Goal: Information Seeking & Learning: Check status

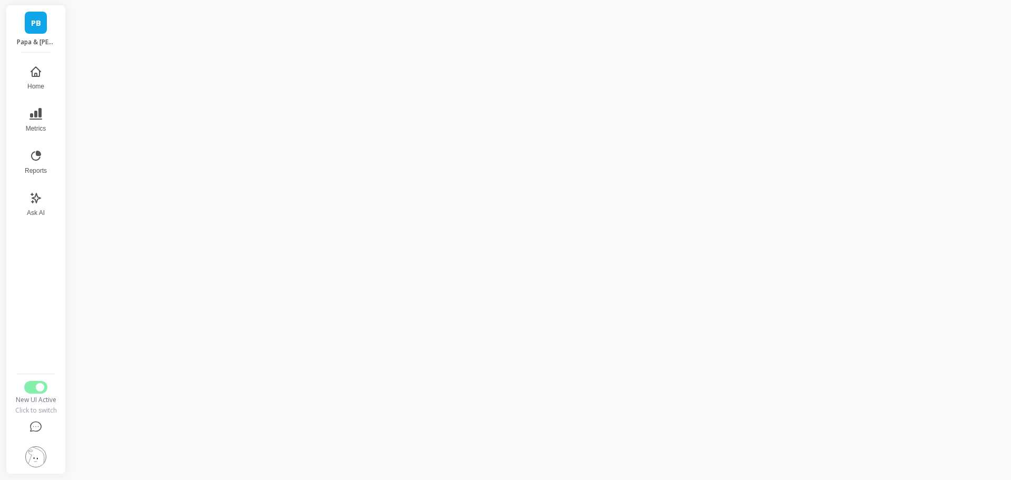
click at [33, 322] on nav "Home Metrics Reports Ask AI" at bounding box center [35, 214] width 43 height 310
click at [46, 136] on button "Metrics" at bounding box center [35, 120] width 35 height 38
click at [118, 72] on span "Revenue" at bounding box center [151, 73] width 102 height 11
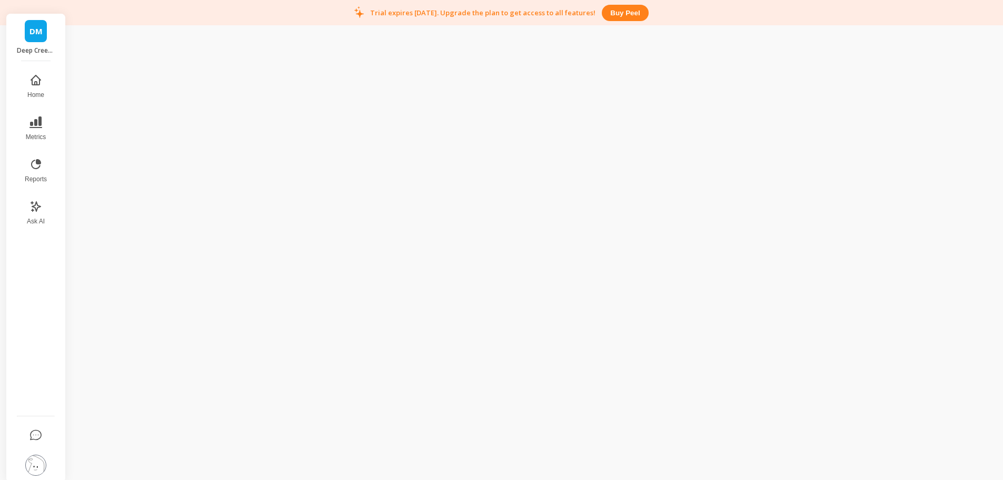
scroll to position [25, 0]
click at [38, 30] on link "DM" at bounding box center [36, 23] width 22 height 22
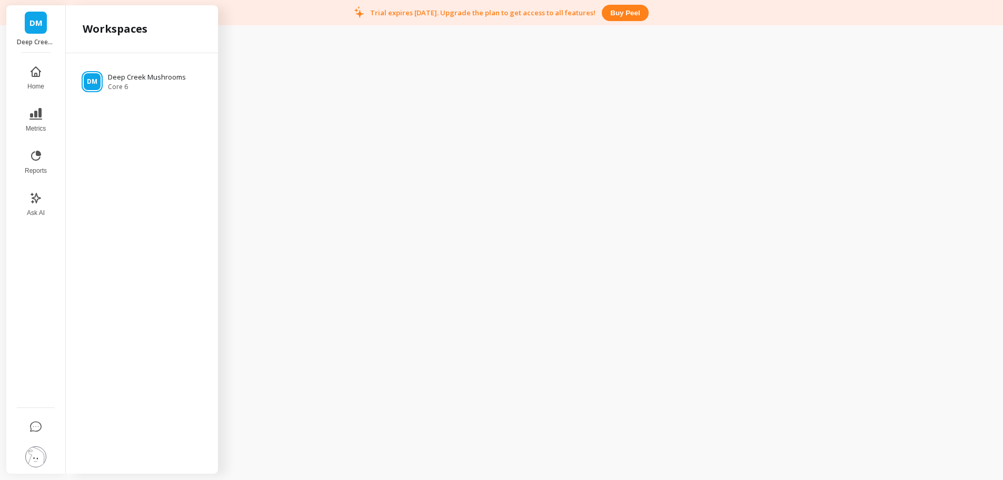
click at [21, 331] on nav "Home Metrics Reports Ask AI" at bounding box center [35, 231] width 43 height 344
click at [33, 451] on img at bounding box center [35, 456] width 21 height 21
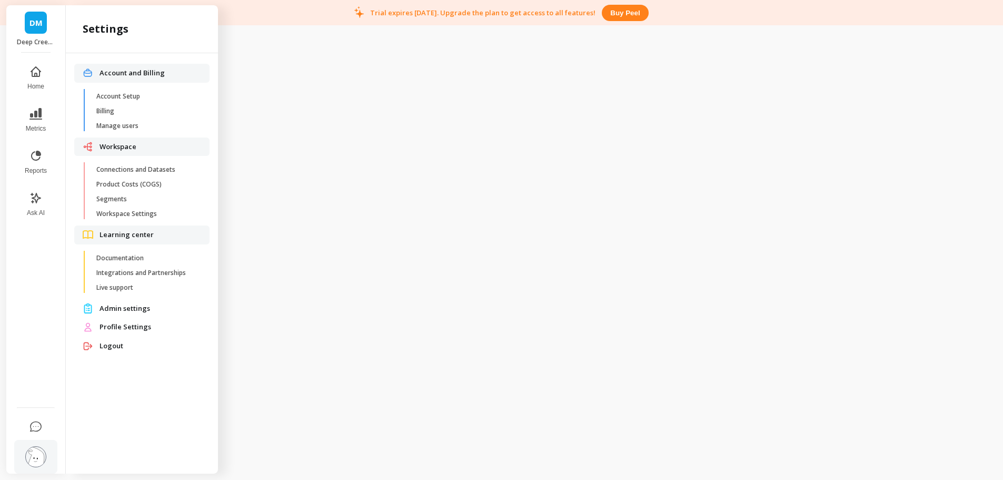
click at [138, 167] on span "Connections and Datasets" at bounding box center [146, 169] width 101 height 8
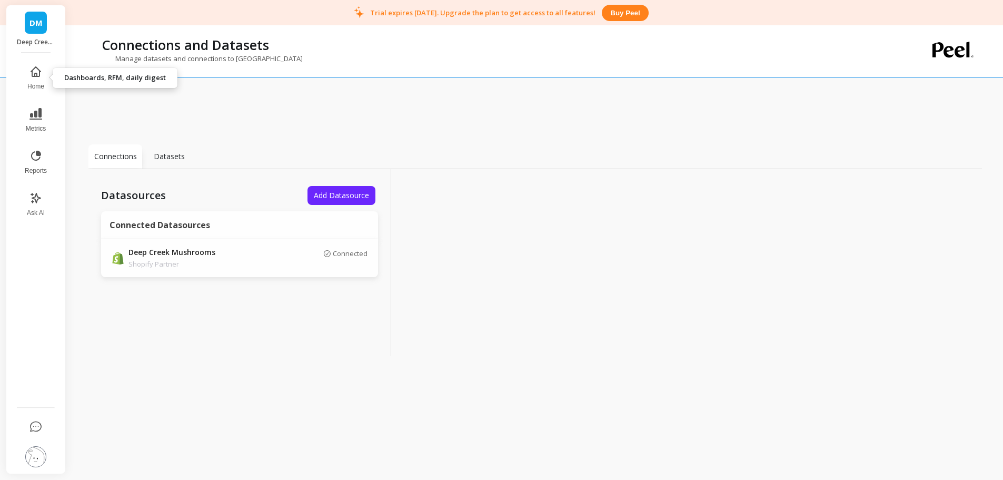
click at [42, 82] on button "Home" at bounding box center [35, 78] width 35 height 38
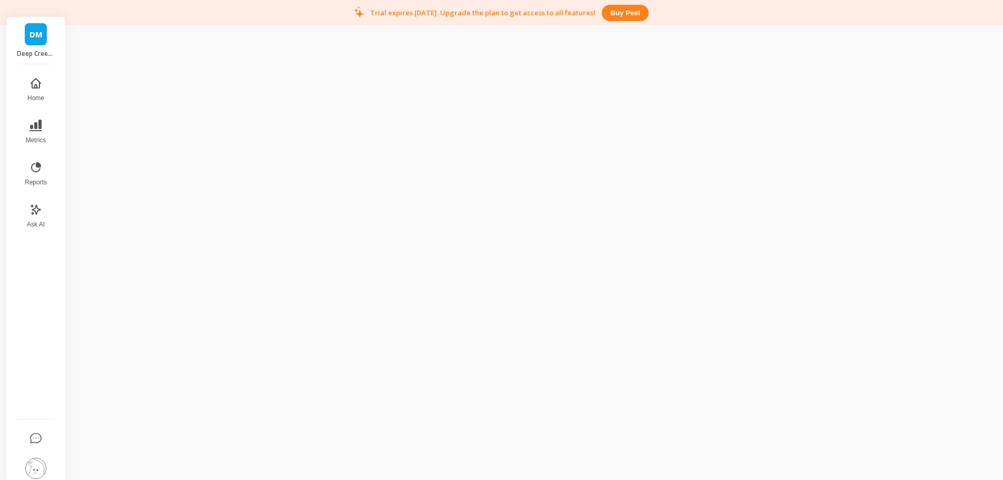
scroll to position [25, 0]
drag, startPoint x: 49, startPoint y: 303, endPoint x: 52, endPoint y: 218, distance: 85.4
click at [49, 302] on nav "Home Metrics Reports Ask AI" at bounding box center [35, 231] width 43 height 344
click at [39, 162] on button "Reports" at bounding box center [35, 162] width 35 height 38
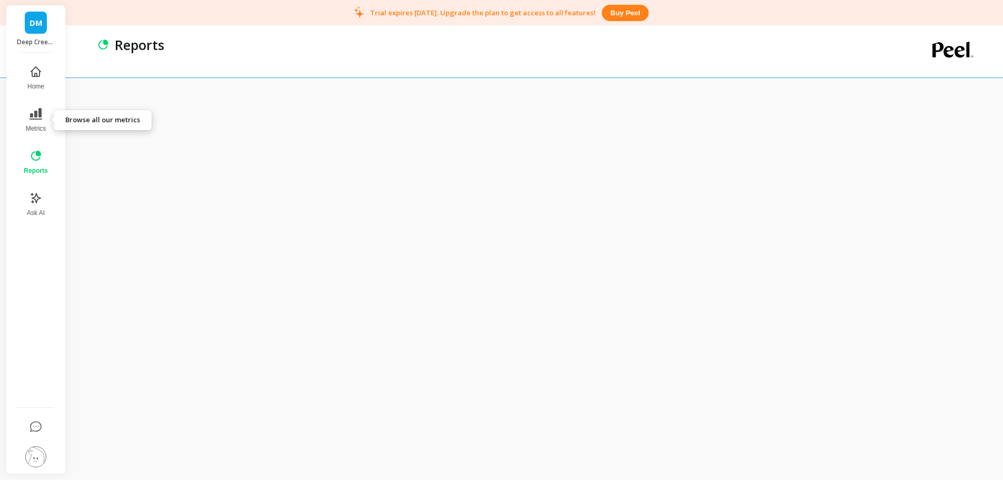
click at [40, 120] on icon at bounding box center [35, 114] width 13 height 12
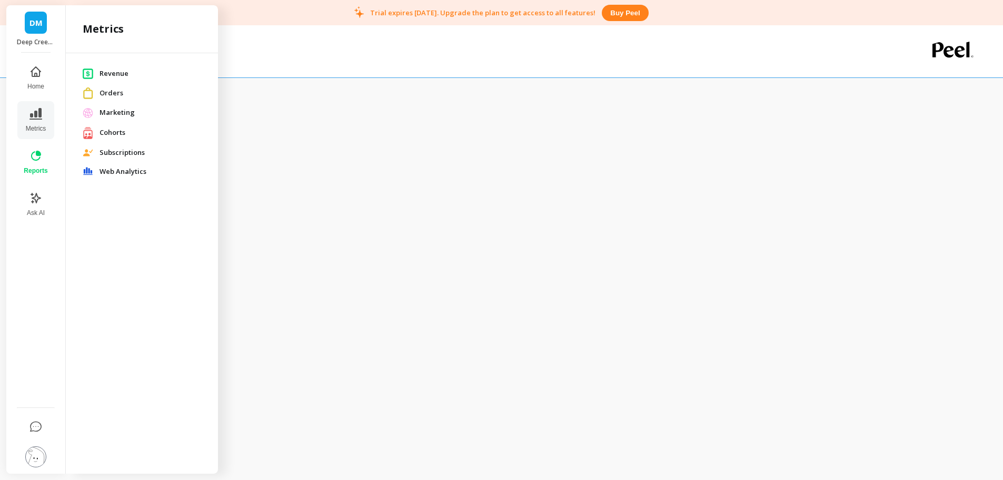
click at [115, 92] on span "Orders" at bounding box center [151, 93] width 102 height 11
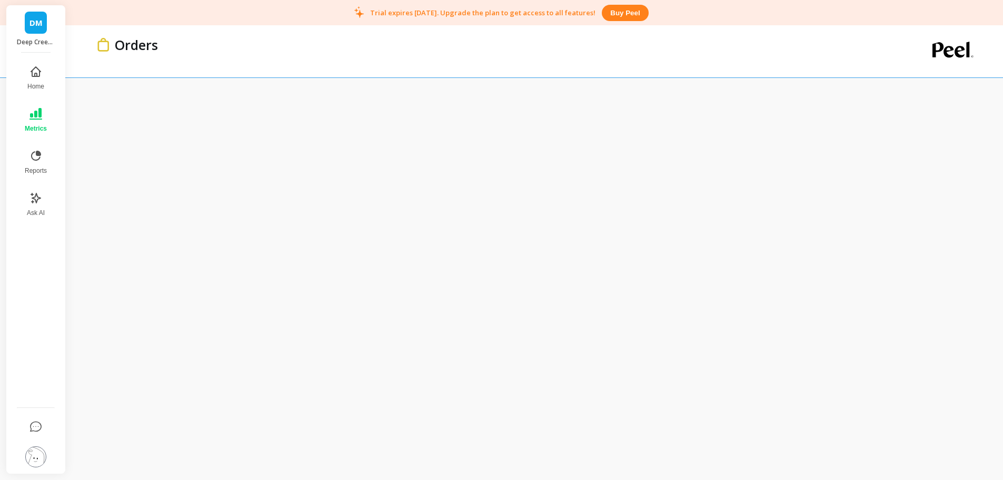
click at [281, 40] on div "Orders" at bounding box center [500, 45] width 780 height 18
drag, startPoint x: 128, startPoint y: 44, endPoint x: 208, endPoint y: 52, distance: 79.9
click at [208, 52] on div "Orders" at bounding box center [500, 45] width 780 height 18
click at [206, 41] on div "Orders" at bounding box center [500, 45] width 780 height 18
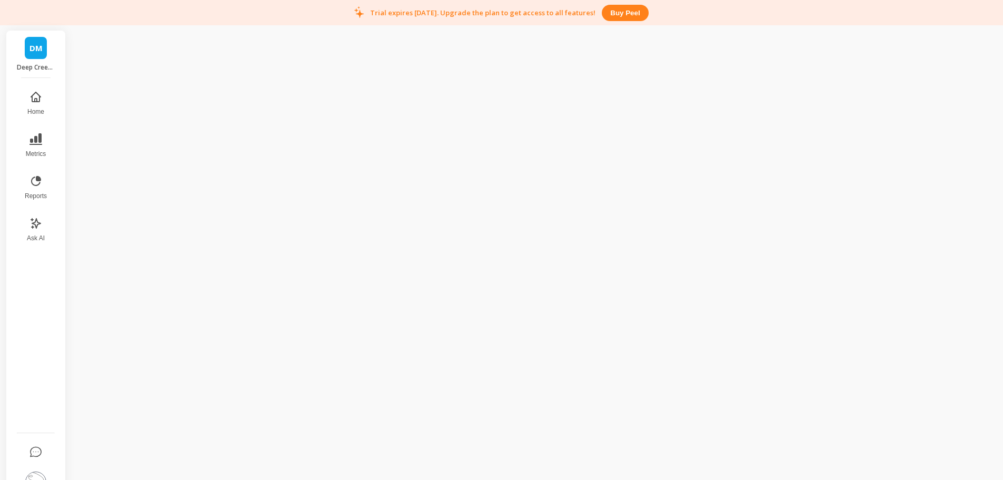
click at [281, 121] on div "DM Deep Creek Mushrooms Home Metrics Reports Ask AI" at bounding box center [501, 265] width 1003 height 480
click at [32, 103] on button "Home" at bounding box center [35, 103] width 35 height 38
click at [339, 60] on div "Focus on your retention north star and & RFM analysis" at bounding box center [493, 64] width 793 height 20
click at [45, 183] on button "Reports" at bounding box center [35, 188] width 35 height 38
click at [42, 141] on button "Metrics" at bounding box center [35, 145] width 36 height 38
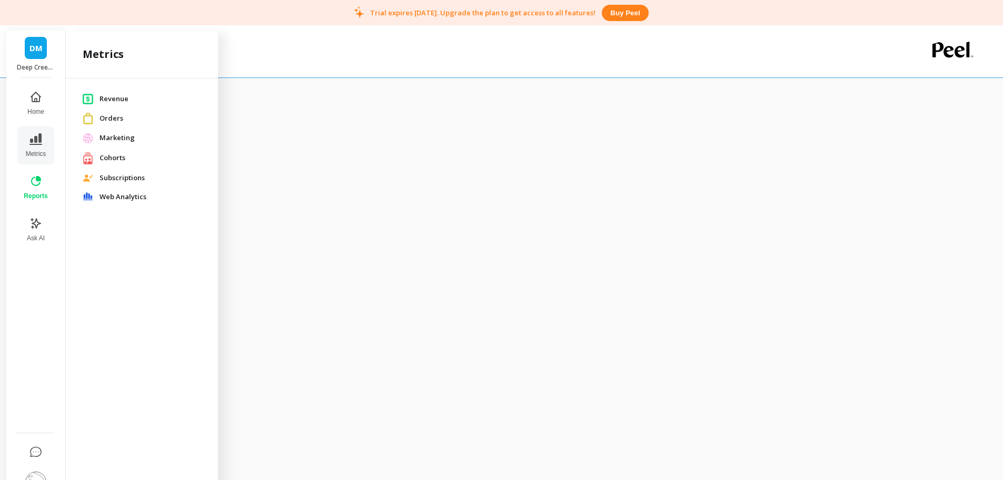
click at [114, 95] on span "Revenue" at bounding box center [151, 99] width 102 height 11
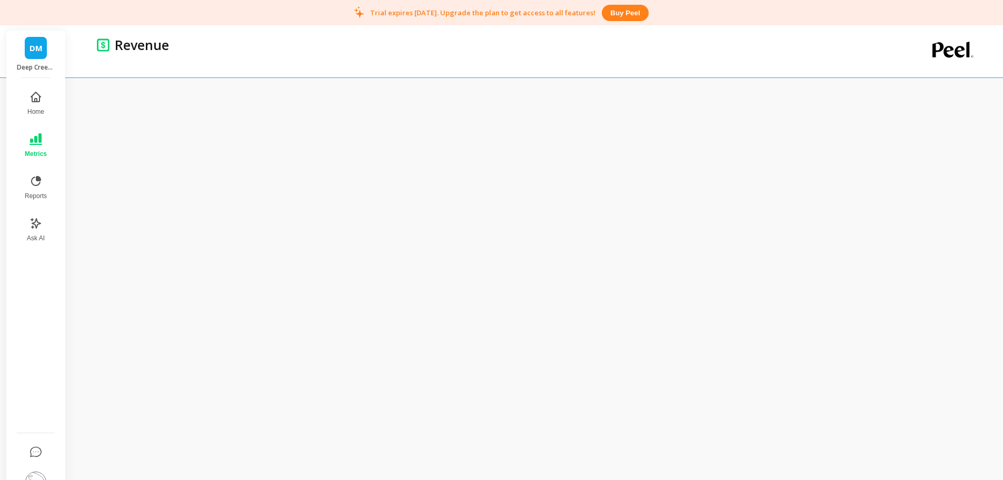
click at [249, 51] on div "Revenue" at bounding box center [500, 45] width 780 height 18
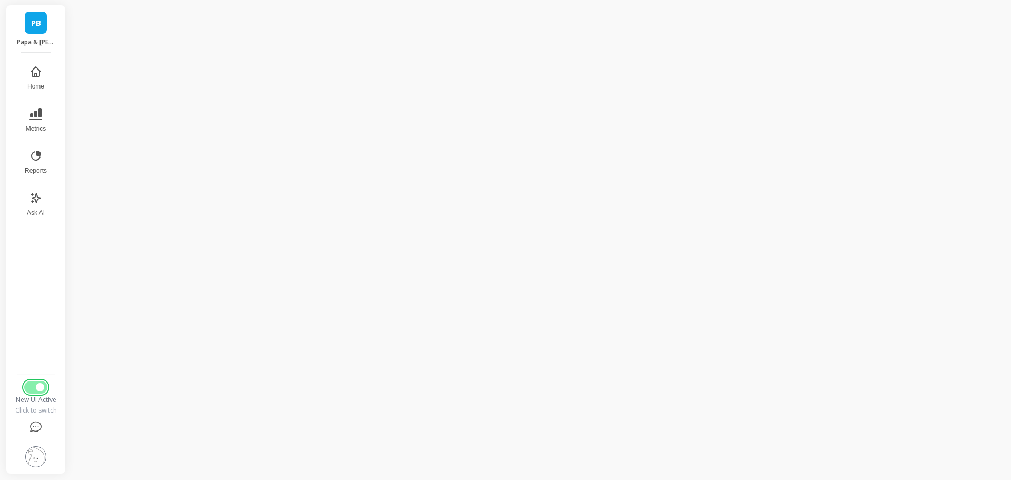
click at [39, 388] on span "Switch to Legacy UI" at bounding box center [40, 387] width 8 height 8
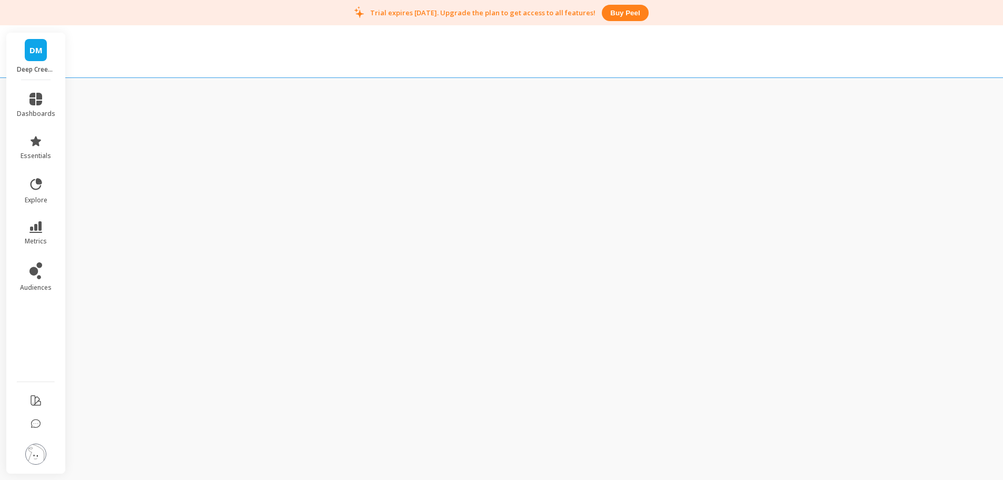
click at [360, 52] on div at bounding box center [501, 51] width 1003 height 53
click at [31, 191] on icon at bounding box center [35, 184] width 15 height 15
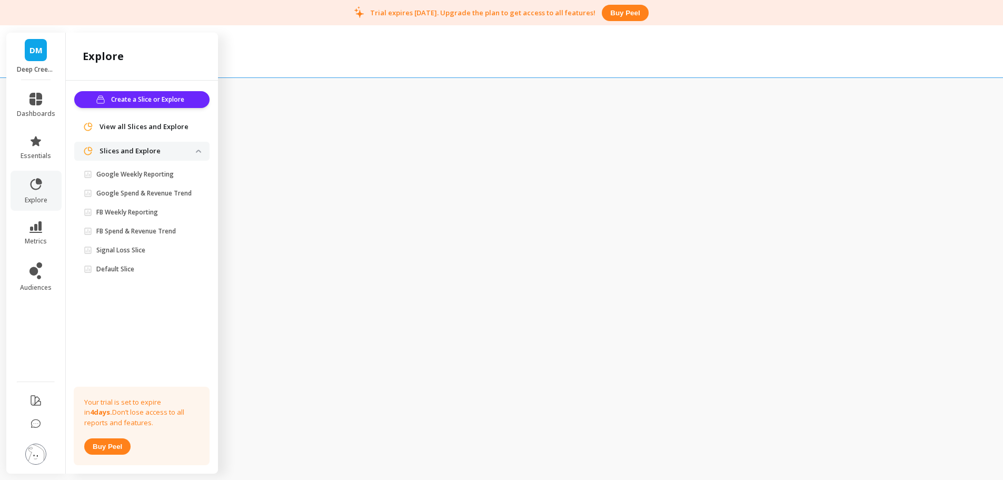
click at [38, 97] on icon at bounding box center [35, 99] width 13 height 13
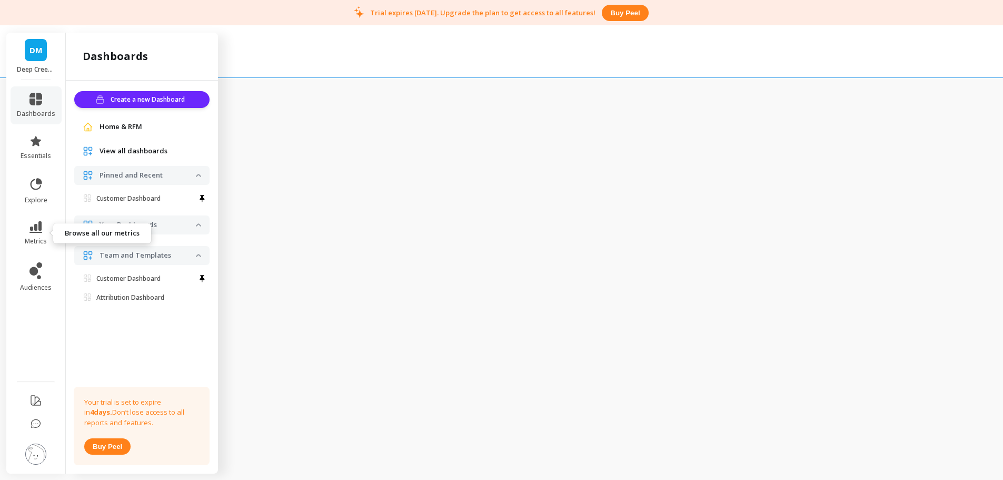
click at [44, 233] on link "metrics" at bounding box center [36, 233] width 38 height 24
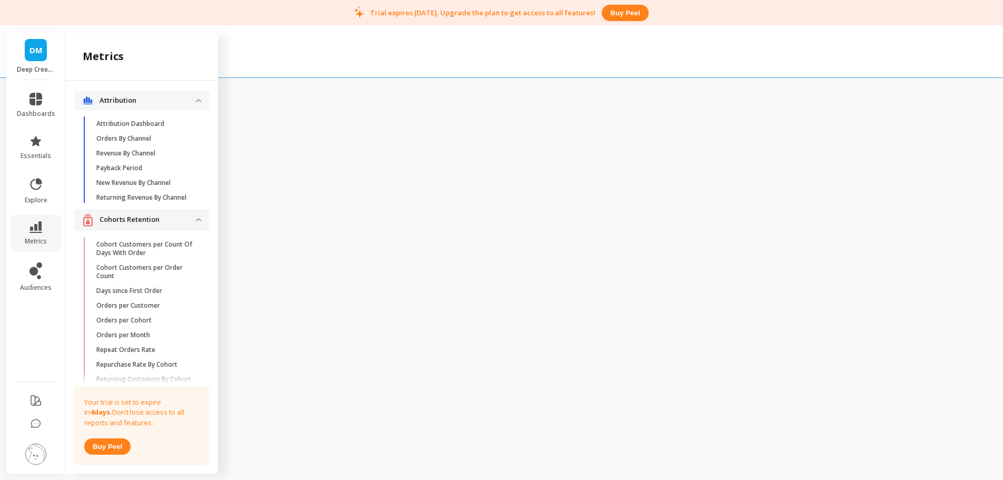
scroll to position [1856, 0]
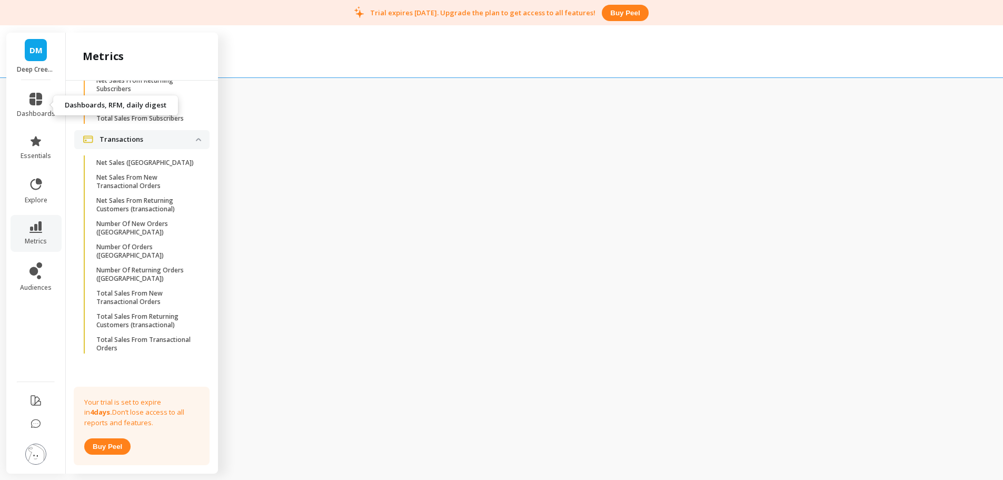
click at [38, 102] on icon at bounding box center [35, 99] width 13 height 13
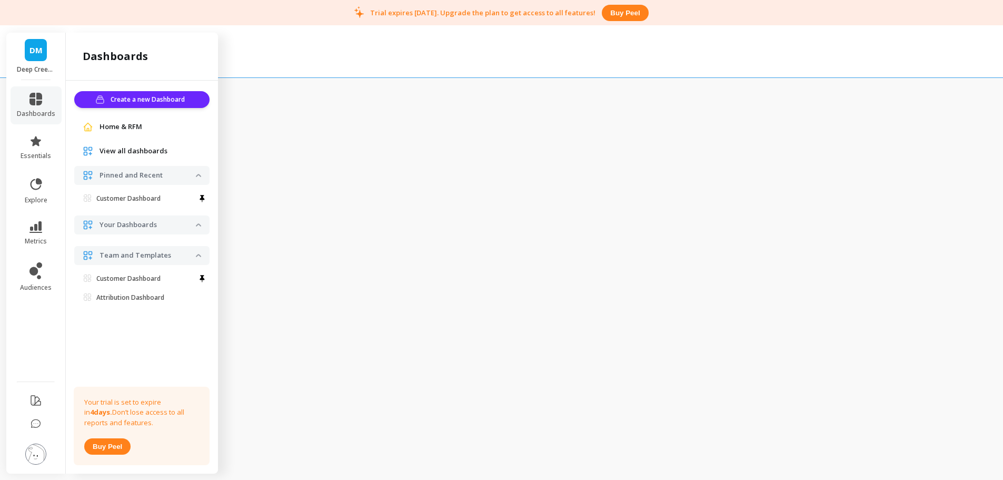
click at [114, 128] on span "Home & RFM" at bounding box center [121, 127] width 43 height 11
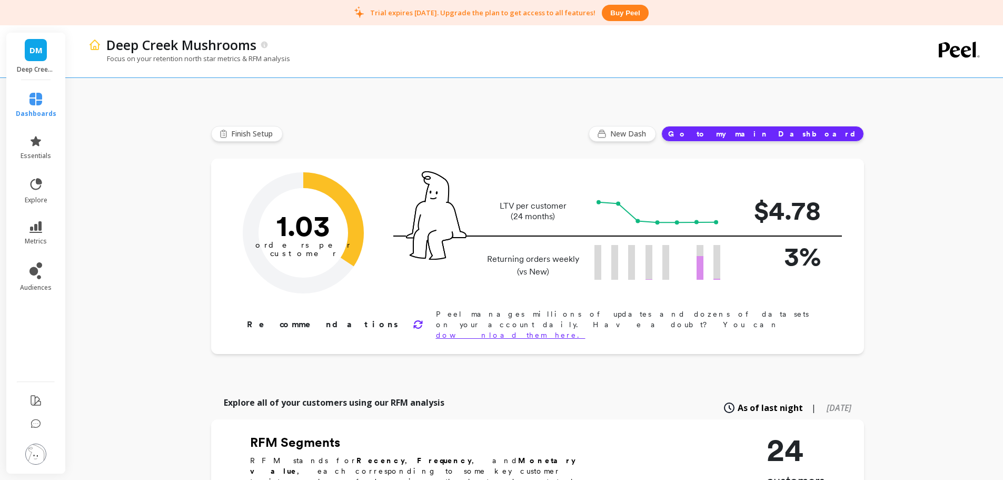
click at [30, 50] on span "DM" at bounding box center [35, 50] width 13 height 12
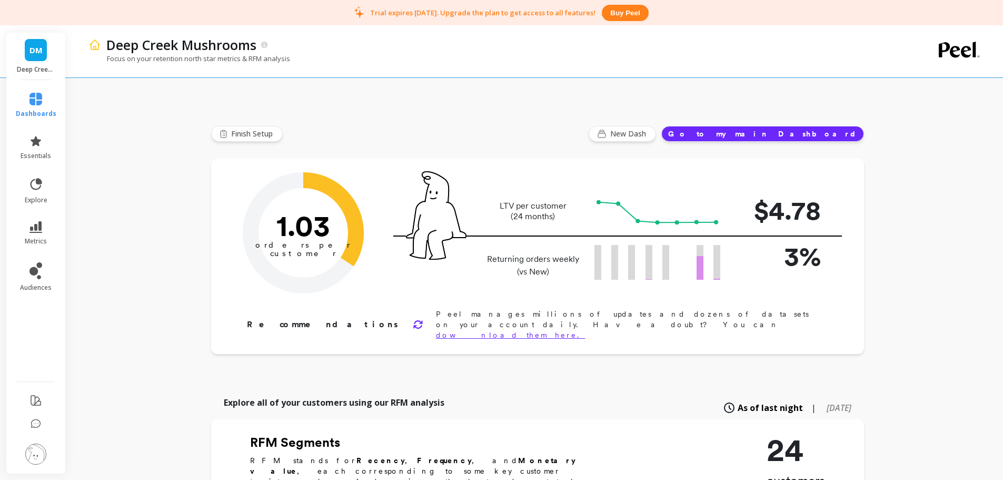
click at [32, 459] on img at bounding box center [35, 453] width 21 height 21
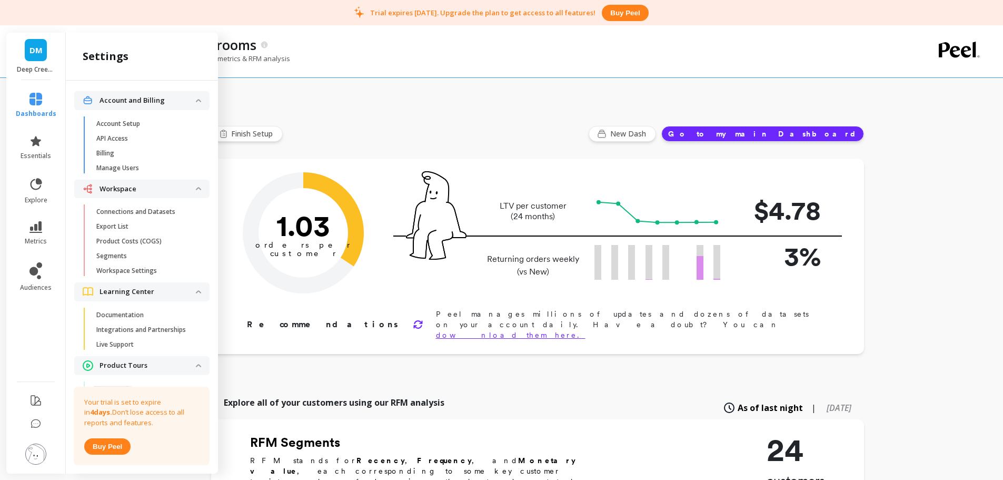
click at [508, 53] on div "Deep Creek Mushrooms" at bounding box center [498, 45] width 795 height 18
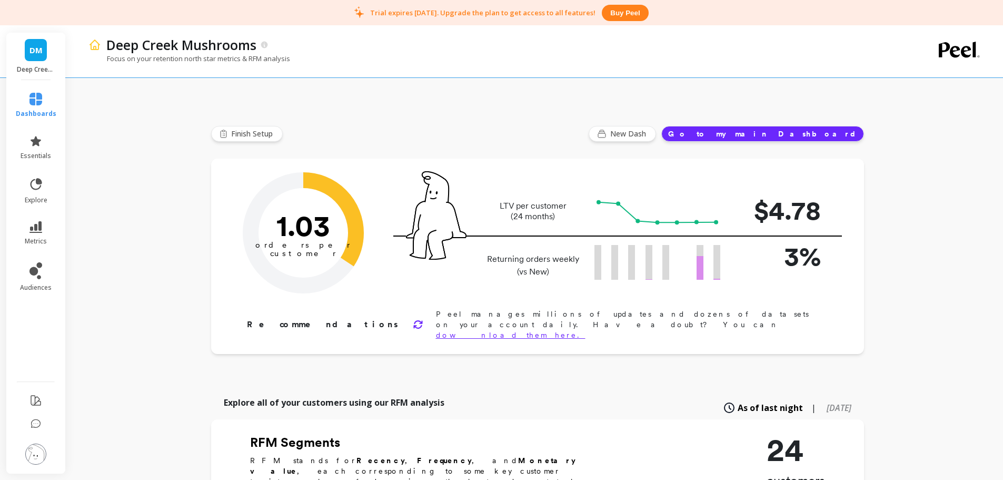
click at [34, 462] on img at bounding box center [35, 453] width 21 height 21
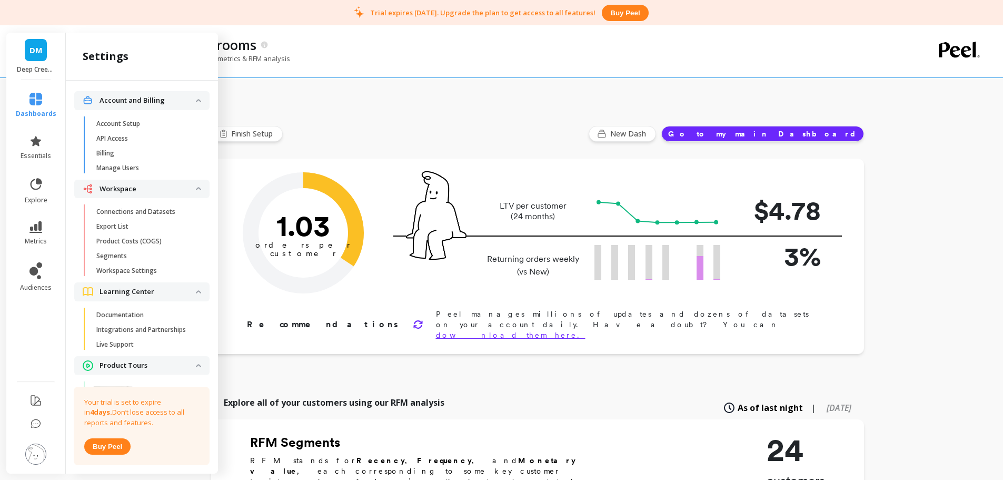
click at [137, 216] on link "Connections and Datasets" at bounding box center [150, 211] width 118 height 15
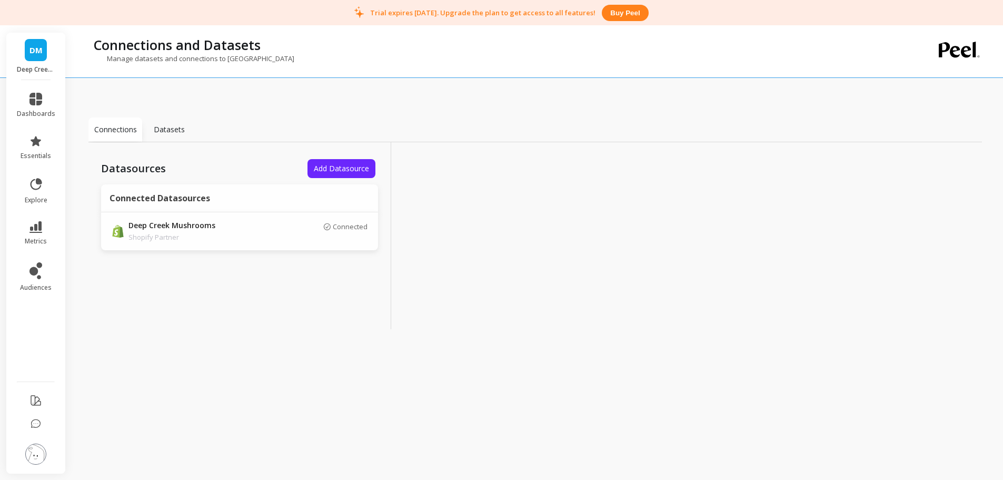
click at [37, 50] on span "DM" at bounding box center [35, 50] width 13 height 12
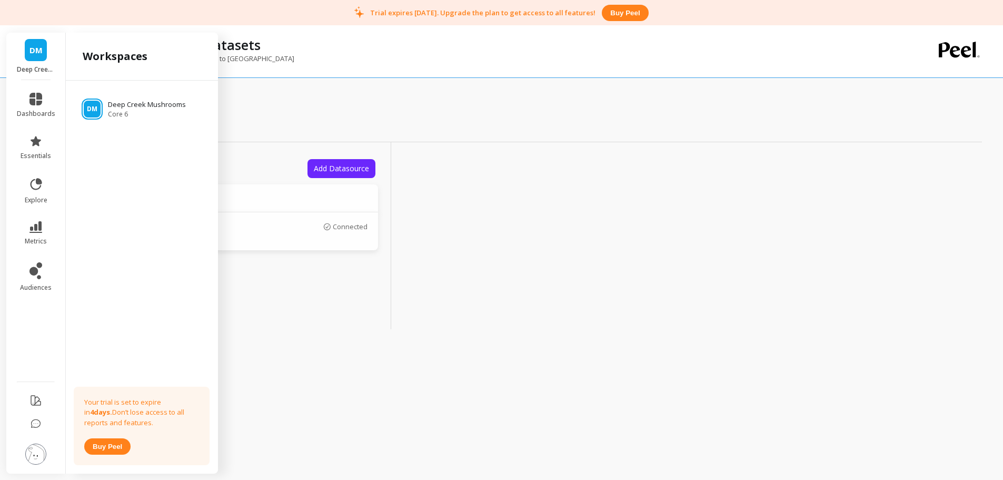
click at [402, 89] on div "Connections Datasets Datasources Add Datasource Connected Datasources Deep Cree…" at bounding box center [535, 262] width 894 height 456
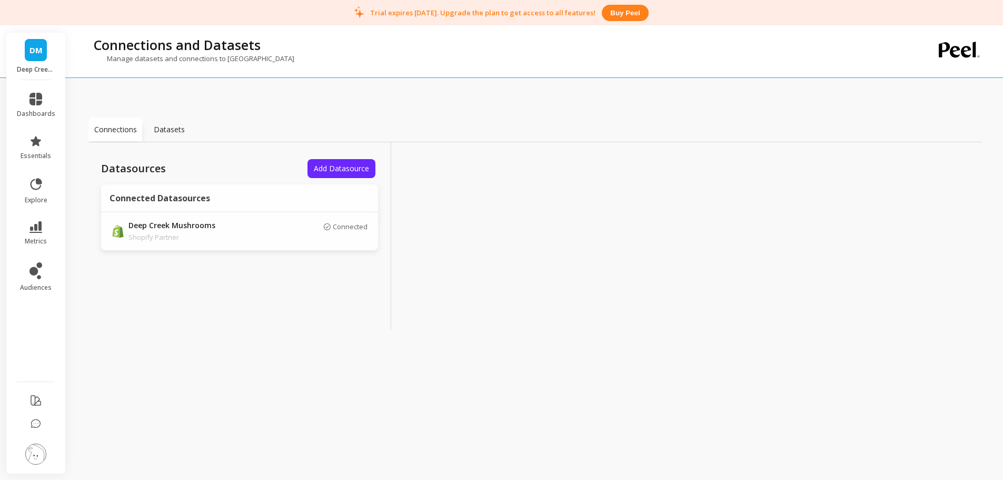
click at [47, 54] on div "DM Deep Creek Mushrooms" at bounding box center [35, 56] width 59 height 47
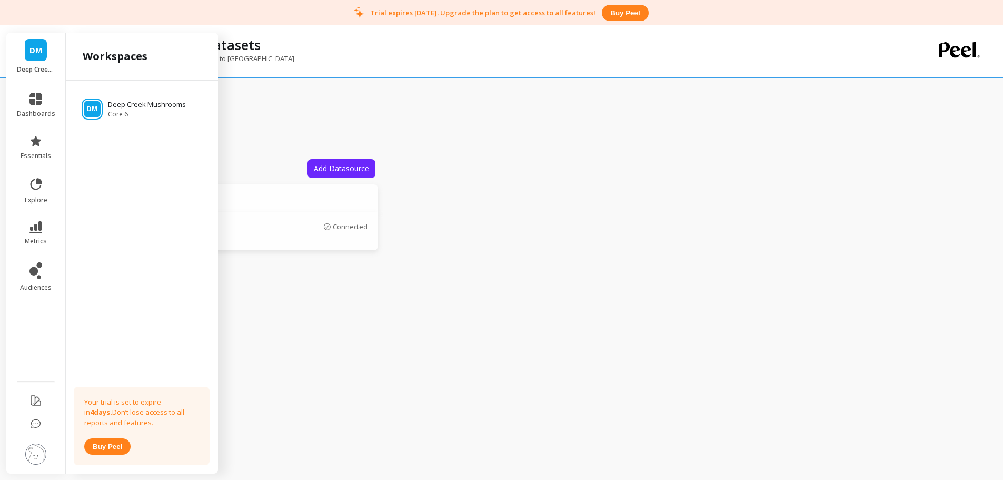
click at [37, 51] on span "DM" at bounding box center [35, 50] width 13 height 12
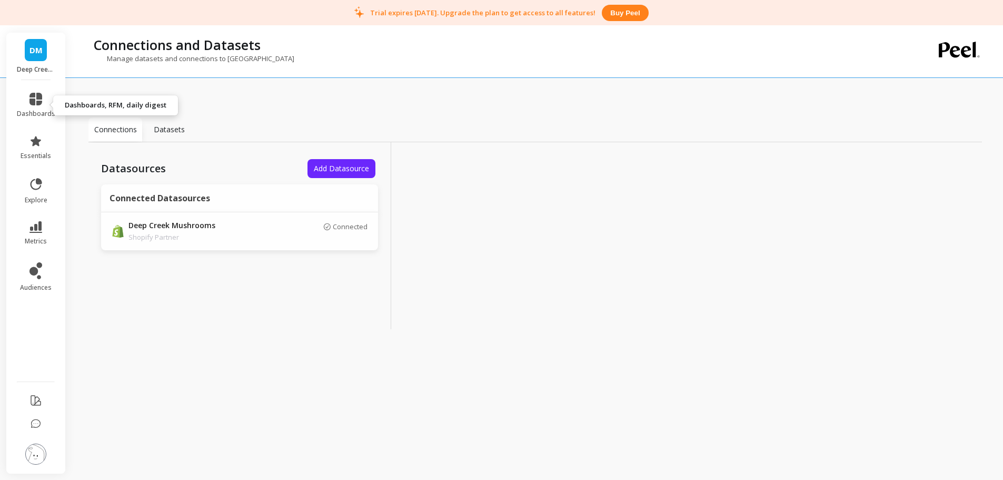
click at [35, 104] on icon at bounding box center [35, 99] width 13 height 13
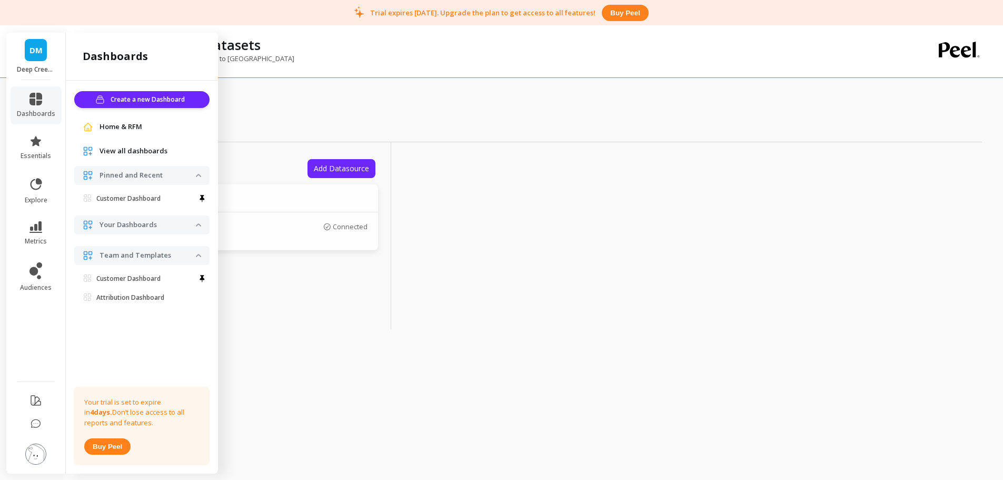
click at [128, 142] on div "View all dashboards" at bounding box center [141, 151] width 135 height 19
click at [130, 148] on span "View all dashboards" at bounding box center [134, 151] width 68 height 11
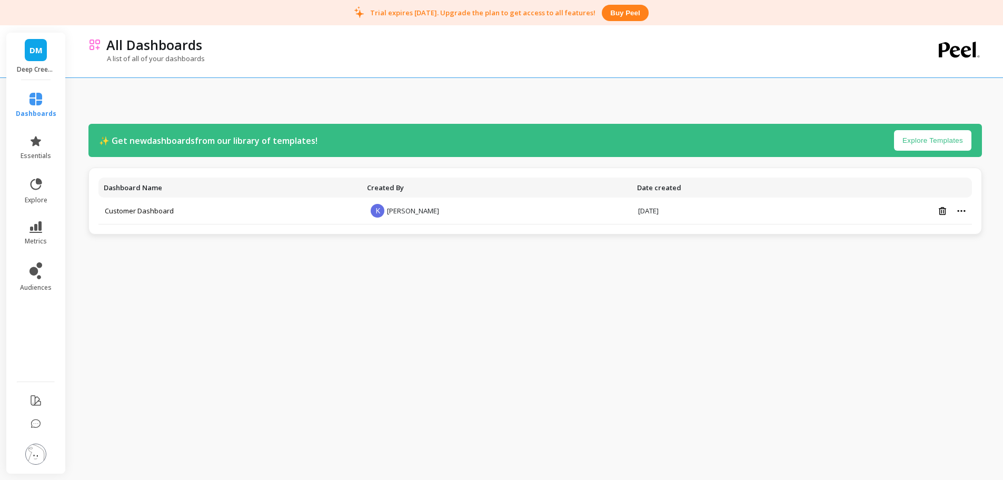
click at [387, 212] on span "[PERSON_NAME]" at bounding box center [413, 210] width 52 height 9
click at [41, 270] on icon at bounding box center [35, 270] width 13 height 17
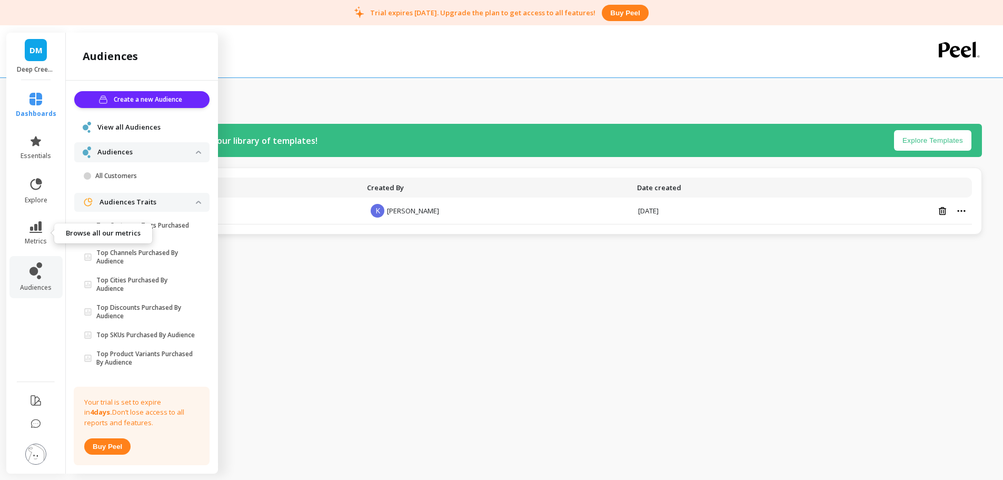
click at [41, 218] on li "metrics" at bounding box center [35, 233] width 53 height 37
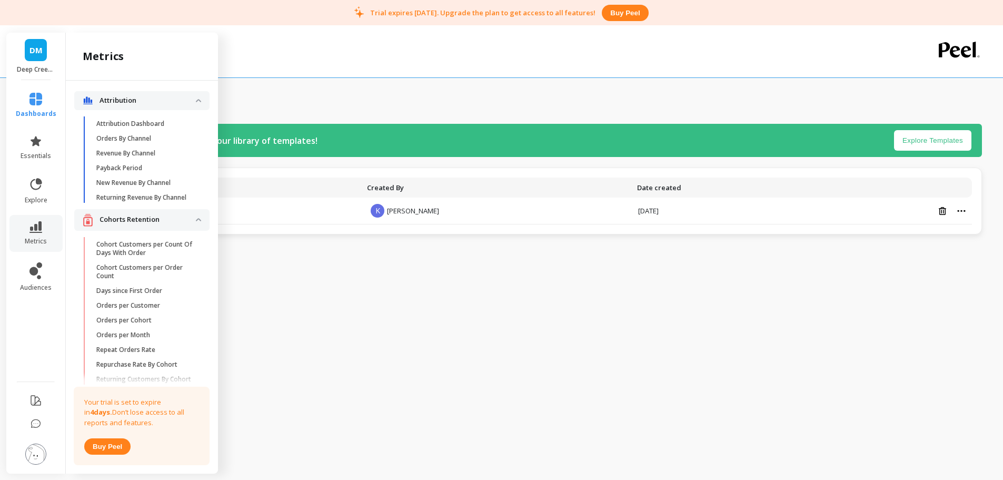
scroll to position [1856, 0]
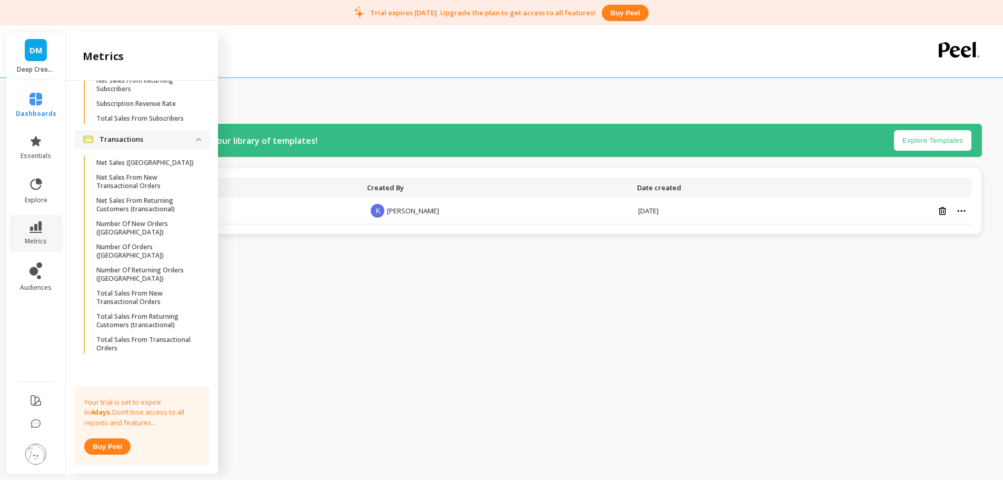
click at [124, 190] on p "Net Sales From New Transactional Orders" at bounding box center [146, 181] width 101 height 17
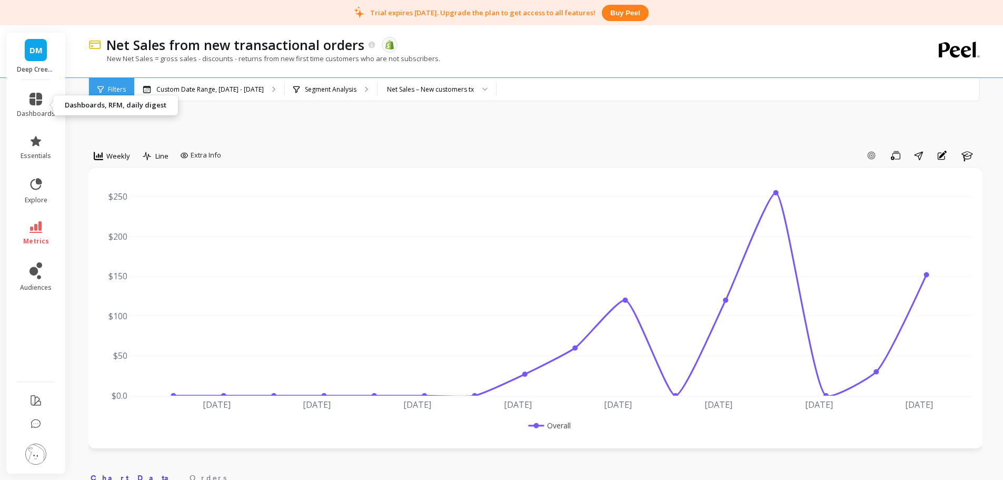
click at [40, 110] on span "dashboards" at bounding box center [36, 114] width 38 height 8
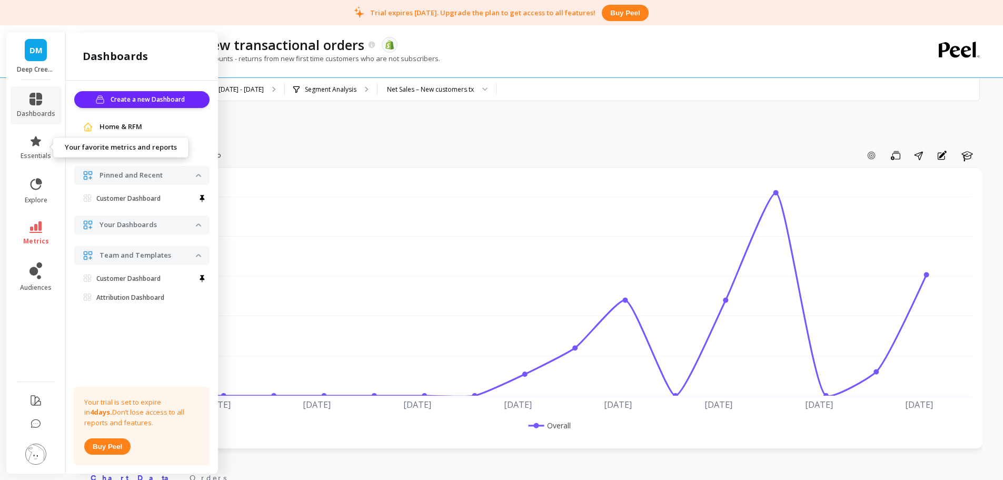
drag, startPoint x: 21, startPoint y: 142, endPoint x: 53, endPoint y: 157, distance: 35.6
click at [22, 142] on link "essentials" at bounding box center [36, 147] width 38 height 25
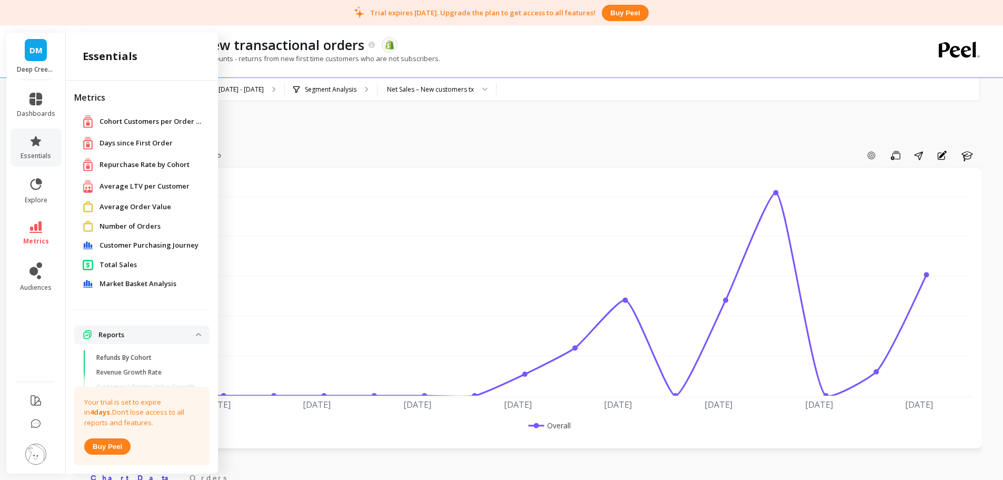
click at [129, 265] on span "Total Sales" at bounding box center [118, 265] width 37 height 11
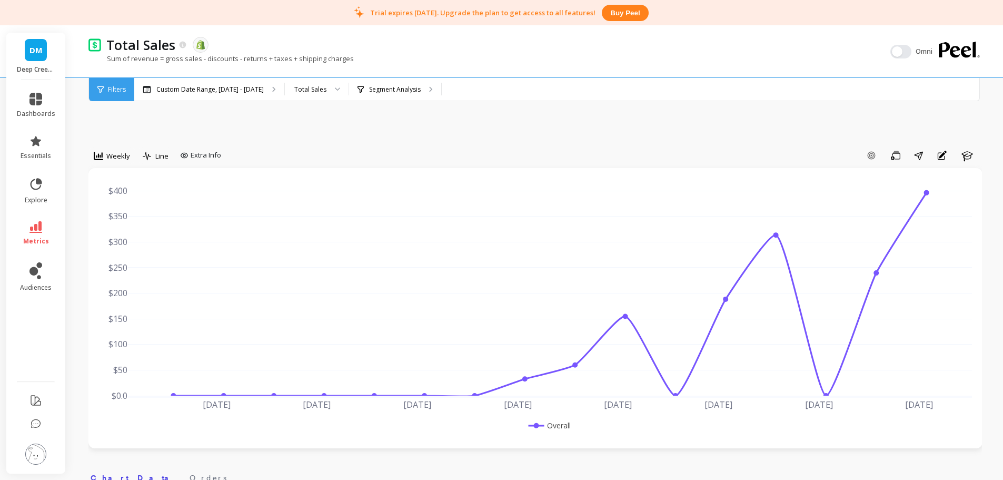
click at [123, 154] on span "Weekly" at bounding box center [118, 156] width 24 height 10
click at [124, 302] on div "Yearly" at bounding box center [127, 300] width 60 height 10
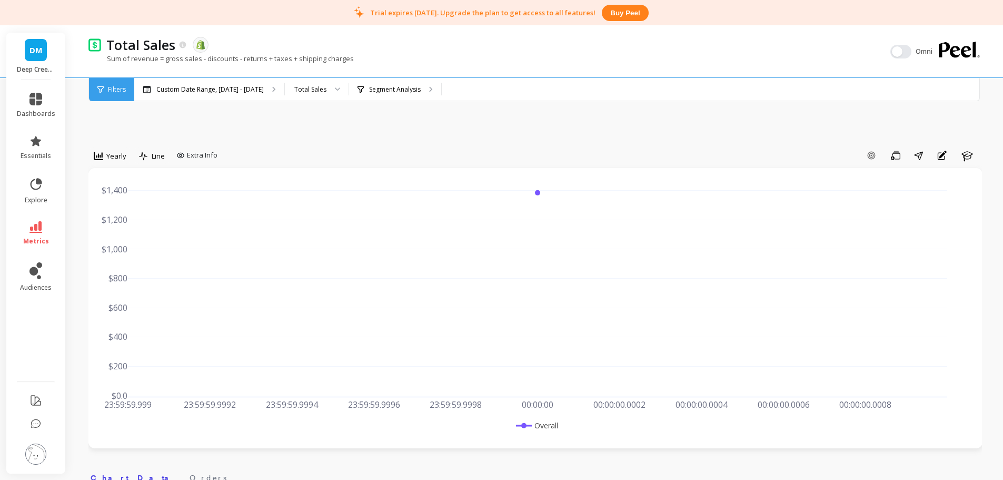
click at [112, 156] on span "Yearly" at bounding box center [116, 156] width 20 height 10
click at [132, 242] on div "Monthly" at bounding box center [127, 240] width 60 height 10
